Goal: Information Seeking & Learning: Find specific fact

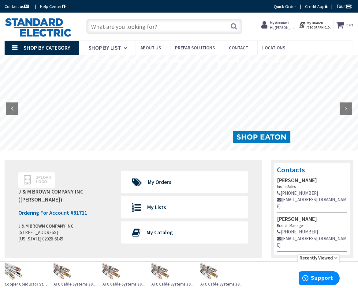
click at [119, 25] on input "text" at bounding box center [164, 26] width 156 height 15
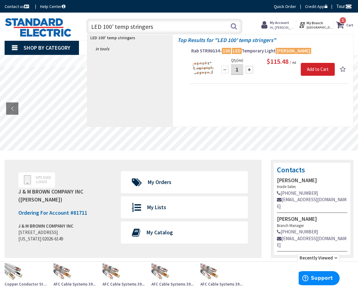
type input "LED 100' temp stringers"
drag, startPoint x: 157, startPoint y: 27, endPoint x: 91, endPoint y: 27, distance: 65.6
click at [91, 26] on input "LED 100' temp stringers" at bounding box center [164, 26] width 156 height 15
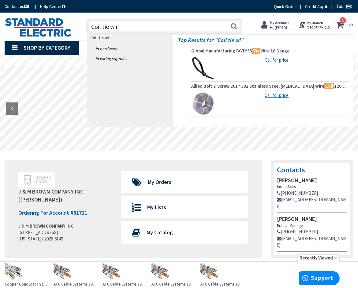
type input "Coil tie wire"
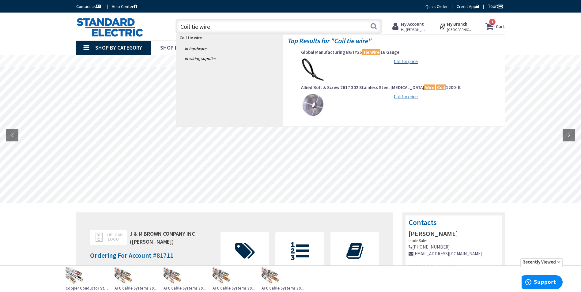
click at [214, 29] on input "Coil tie wire" at bounding box center [279, 26] width 207 height 15
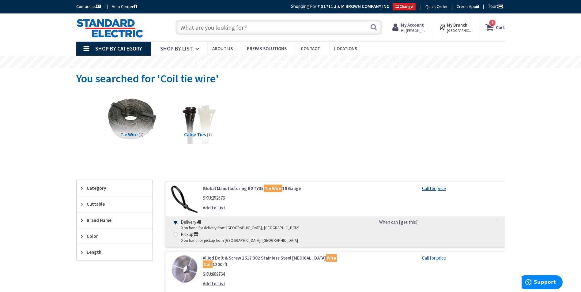
click at [182, 26] on input "text" at bounding box center [279, 27] width 207 height 15
